Goal: Check status: Check status

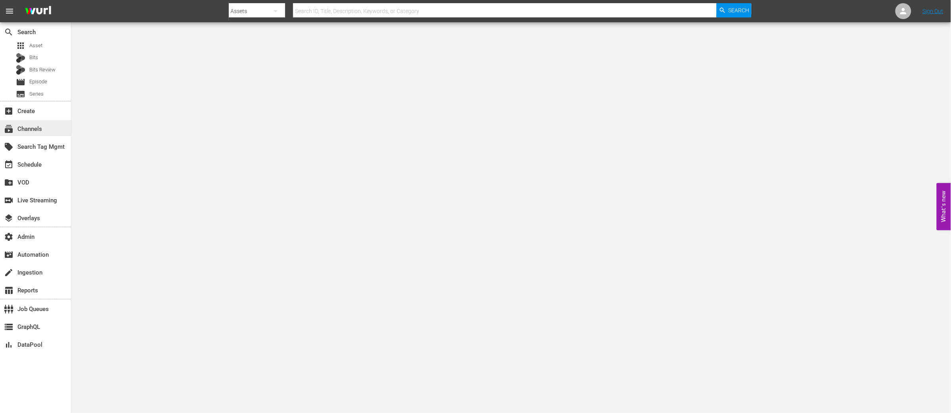
click at [32, 128] on div "subscriptions Channels" at bounding box center [22, 127] width 44 height 7
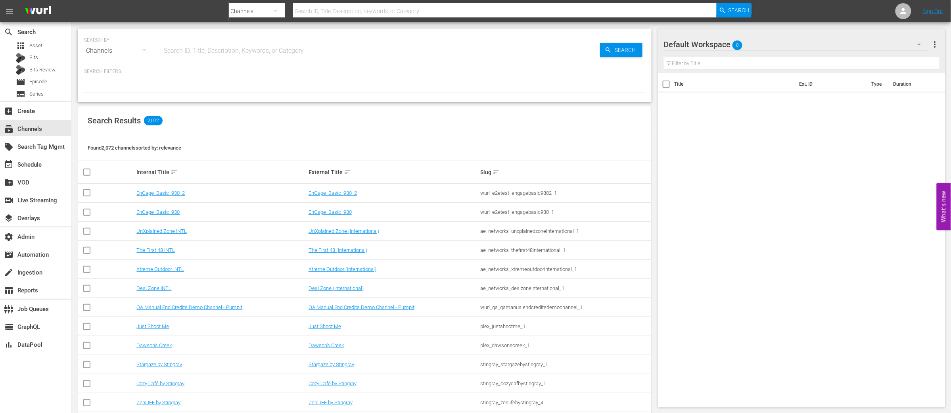
drag, startPoint x: 223, startPoint y: 38, endPoint x: 219, endPoint y: 44, distance: 7.1
click at [220, 43] on div "SEARCH BY Search By Channels Search ID, Title, Description, Keywords, or Catego…" at bounding box center [364, 46] width 561 height 29
click at [218, 49] on input "text" at bounding box center [381, 50] width 438 height 19
type input "talksport"
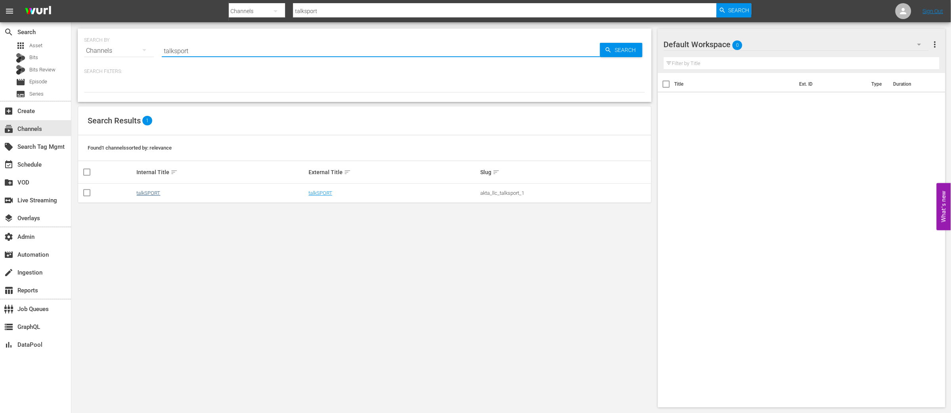
type input "talksport"
click at [140, 191] on link "talkSPORT" at bounding box center [148, 193] width 24 height 6
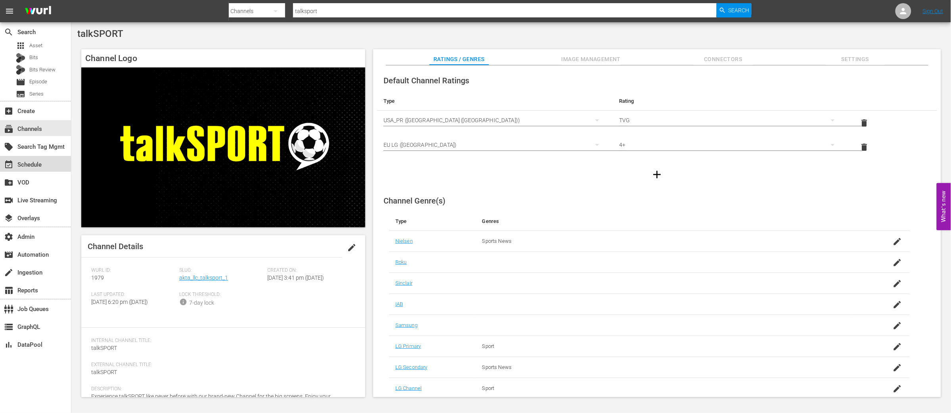
click at [38, 165] on div "event_available Schedule" at bounding box center [22, 163] width 44 height 7
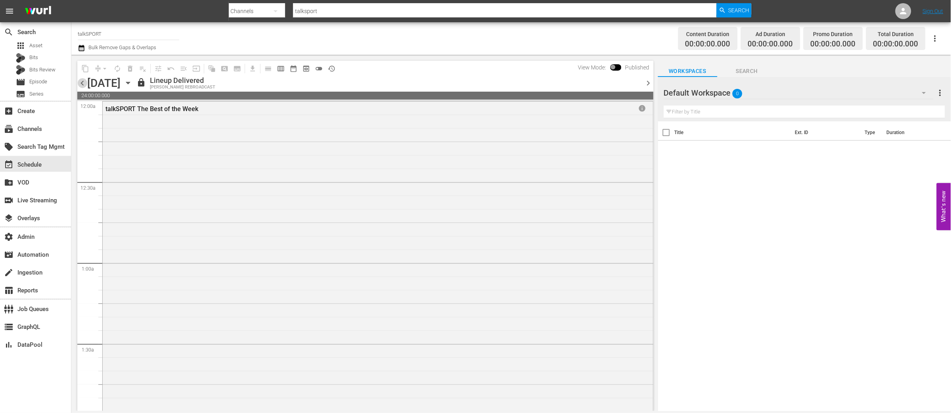
click at [80, 81] on span "chevron_left" at bounding box center [82, 83] width 10 height 10
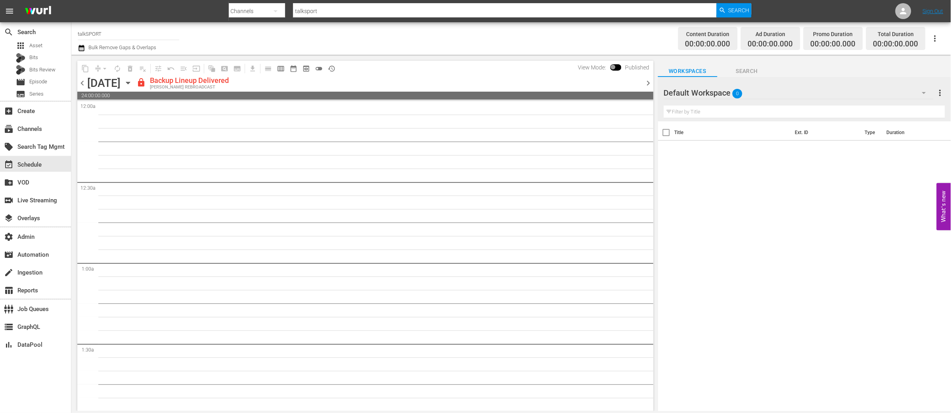
click at [83, 82] on span "chevron_left" at bounding box center [82, 83] width 10 height 10
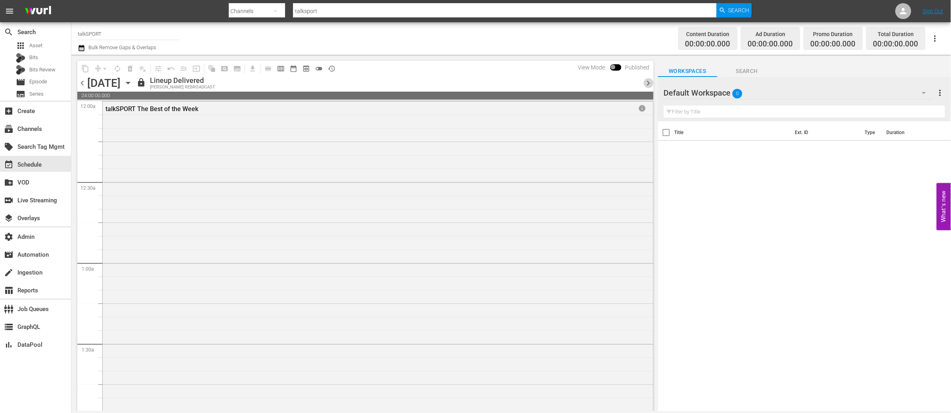
click at [646, 80] on span "chevron_right" at bounding box center [648, 83] width 10 height 10
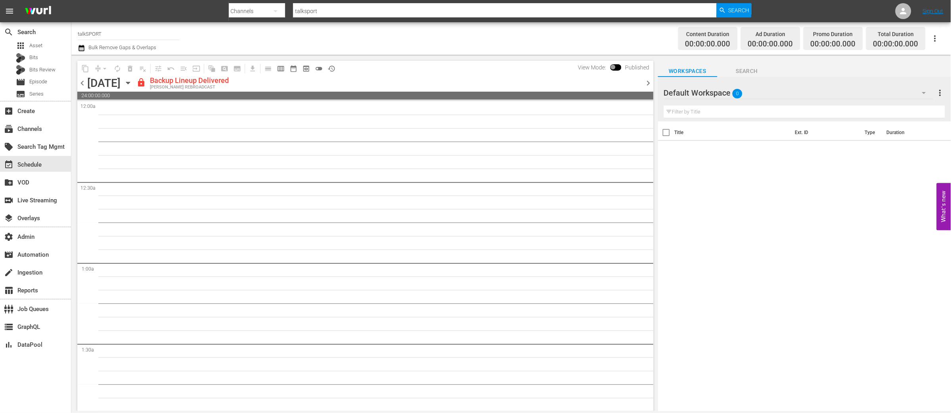
click at [613, 67] on span at bounding box center [615, 67] width 11 height 6
click at [282, 69] on span "calendar_view_week_outlined" at bounding box center [281, 69] width 8 height 8
